Goal: Information Seeking & Learning: Understand process/instructions

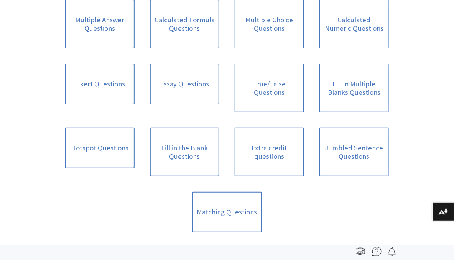
scroll to position [269, 0]
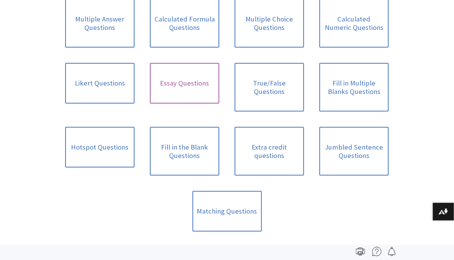
click at [198, 84] on link "Essay Questions" at bounding box center [184, 83] width 69 height 41
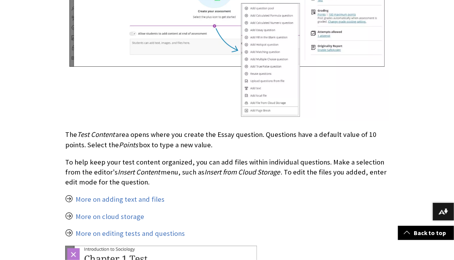
scroll to position [490, 0]
click at [168, 235] on link "More on editing tests and questions" at bounding box center [130, 233] width 109 height 9
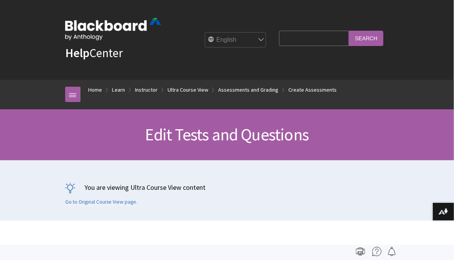
scroll to position [1251, 0]
click at [290, 35] on input "Search Query" at bounding box center [314, 38] width 70 height 15
click at [349, 31] on input "Search" at bounding box center [366, 38] width 35 height 15
type input "Grading test v"
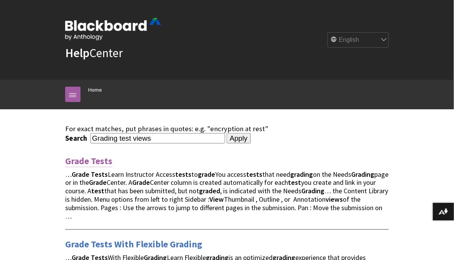
click at [82, 162] on link "Grade Tests" at bounding box center [88, 161] width 47 height 12
